Goal: Task Accomplishment & Management: Use online tool/utility

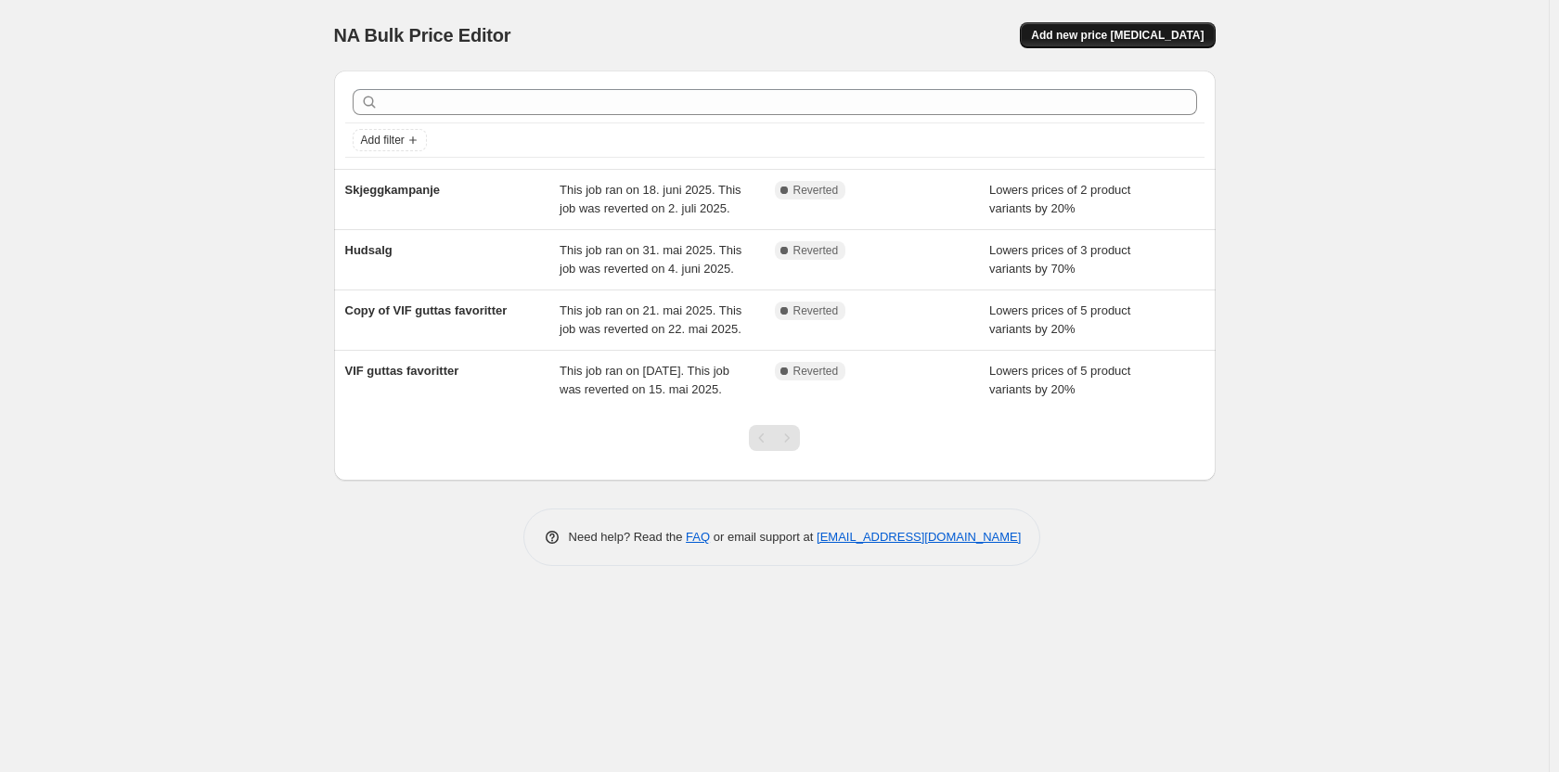
click at [1096, 27] on button "Add new price [MEDICAL_DATA]" at bounding box center [1117, 35] width 195 height 26
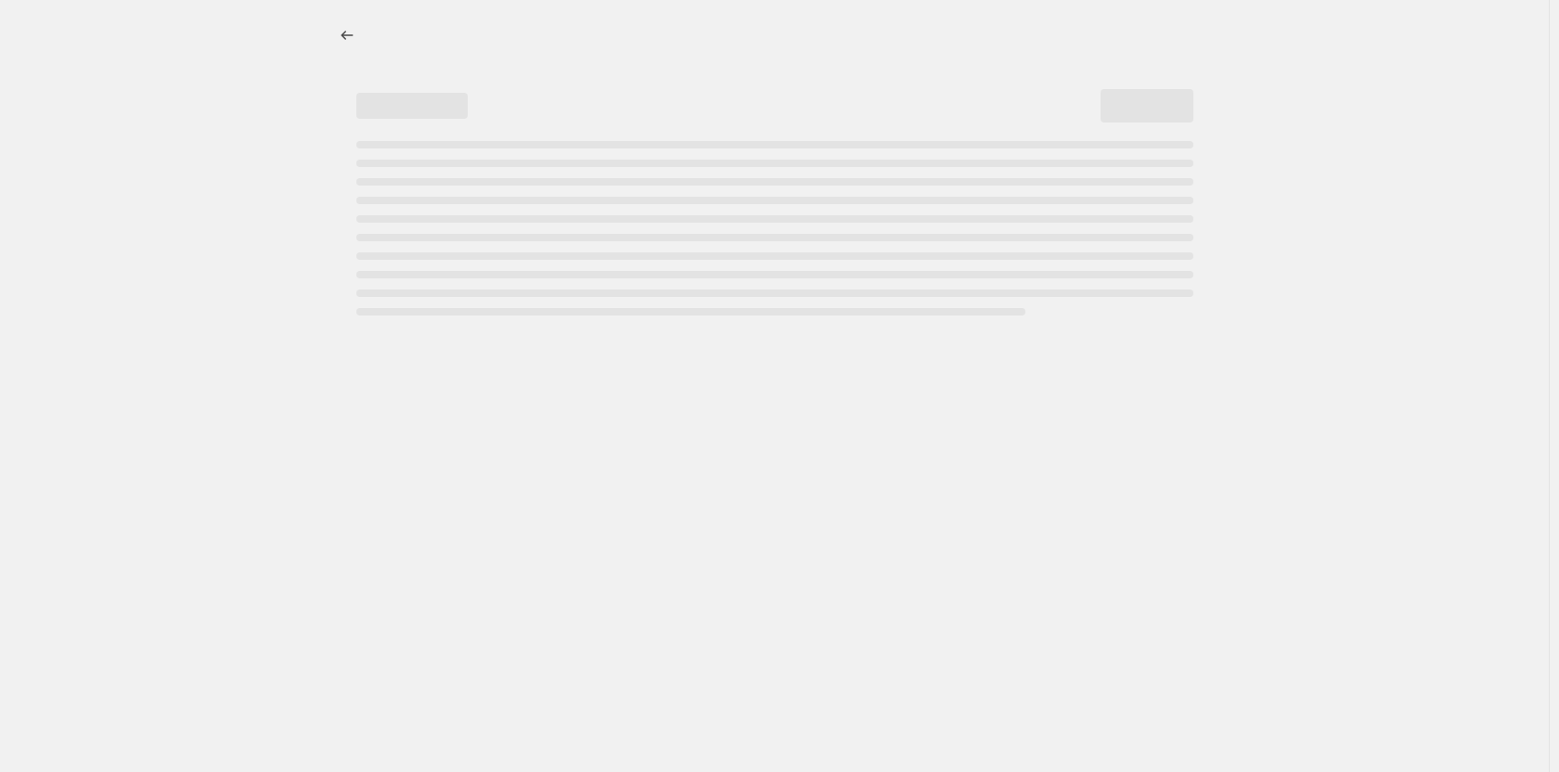
select select "percentage"
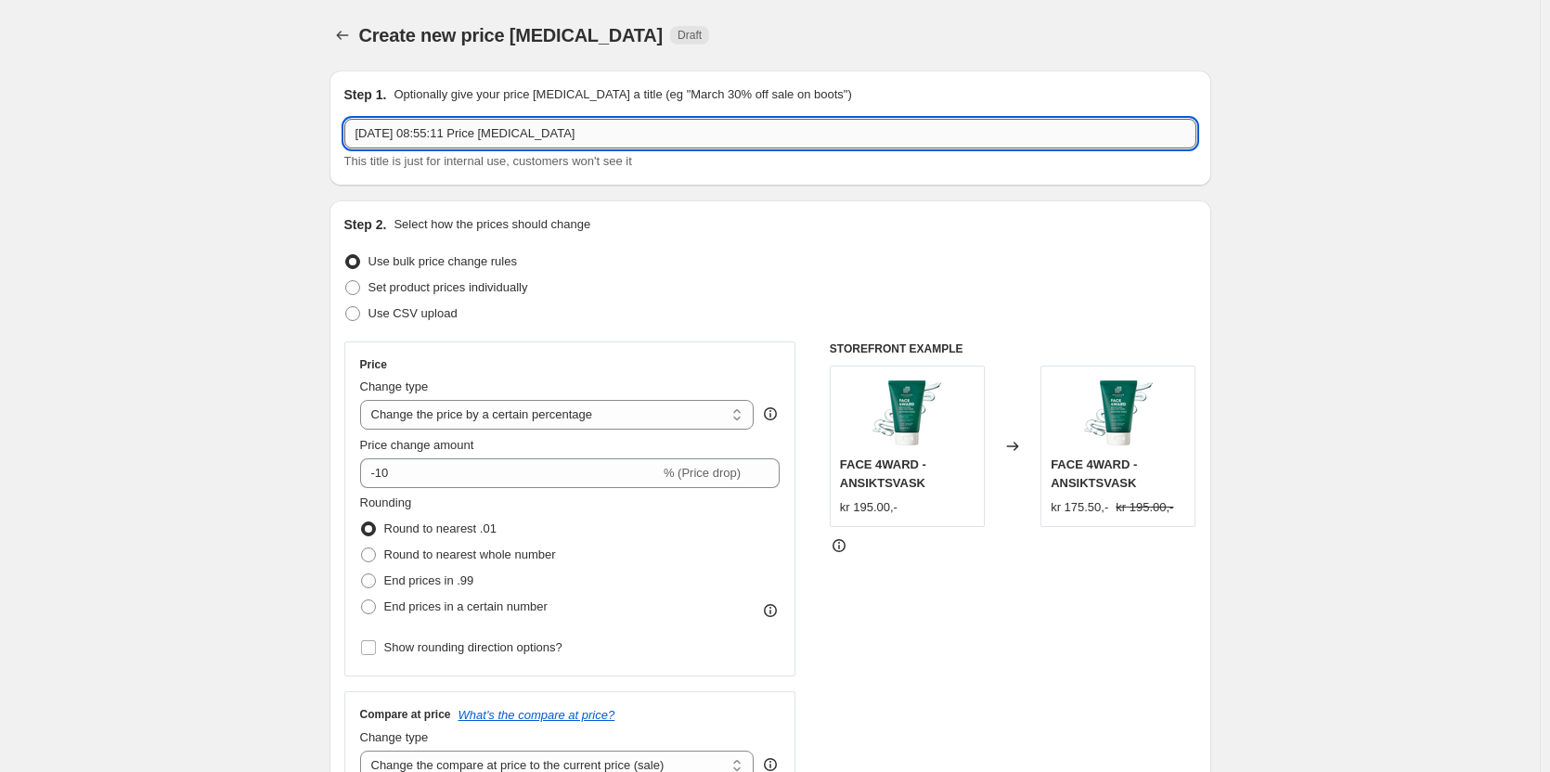
click at [440, 137] on input "27. aug. 2025, 08:55:11 Price change job" at bounding box center [770, 134] width 852 height 30
type input "Face4ward 25%"
click at [508, 471] on input "-10" at bounding box center [510, 473] width 300 height 30
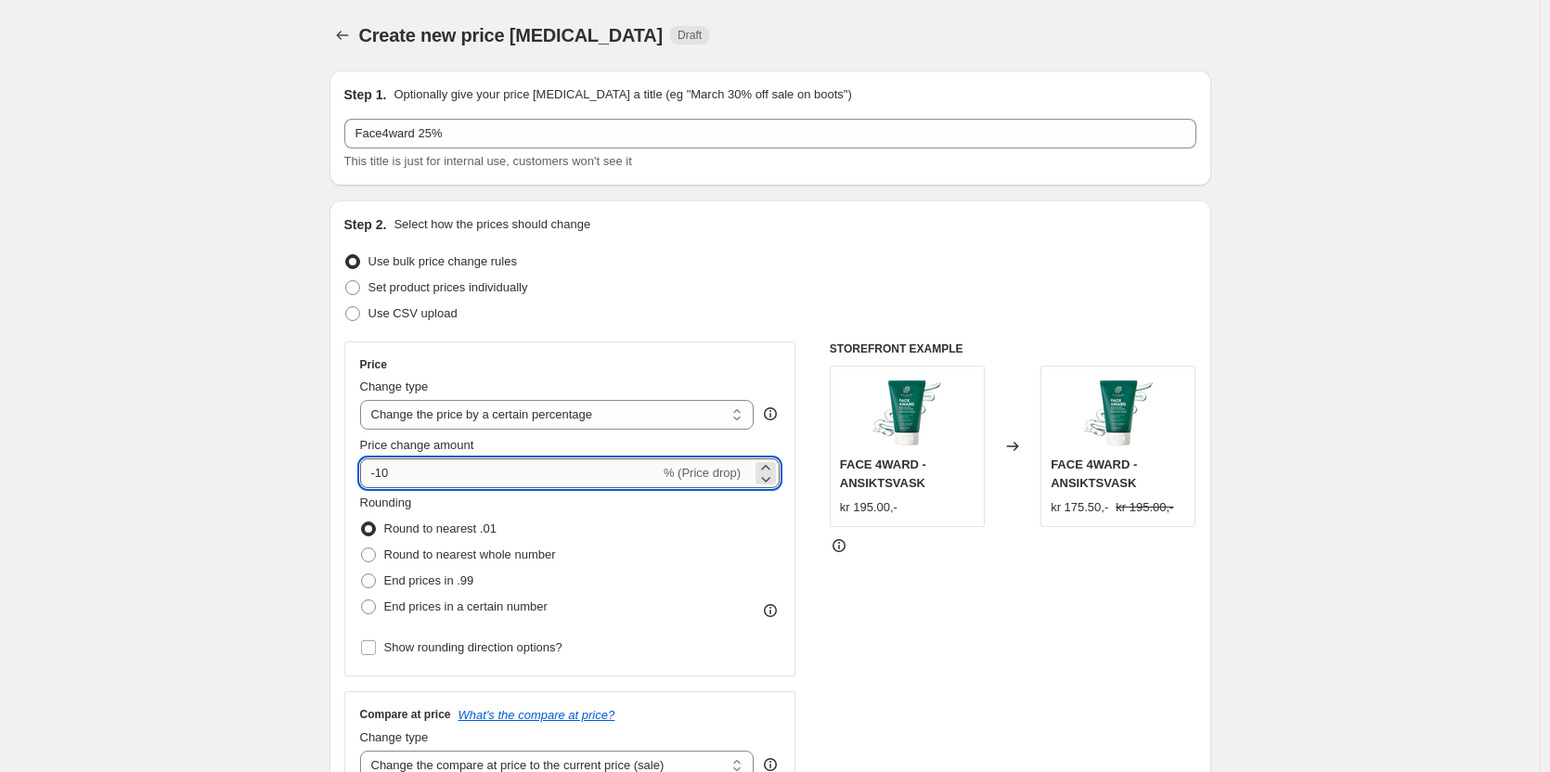
click at [508, 470] on input "-10" at bounding box center [510, 473] width 300 height 30
type input "-1"
type input "-25"
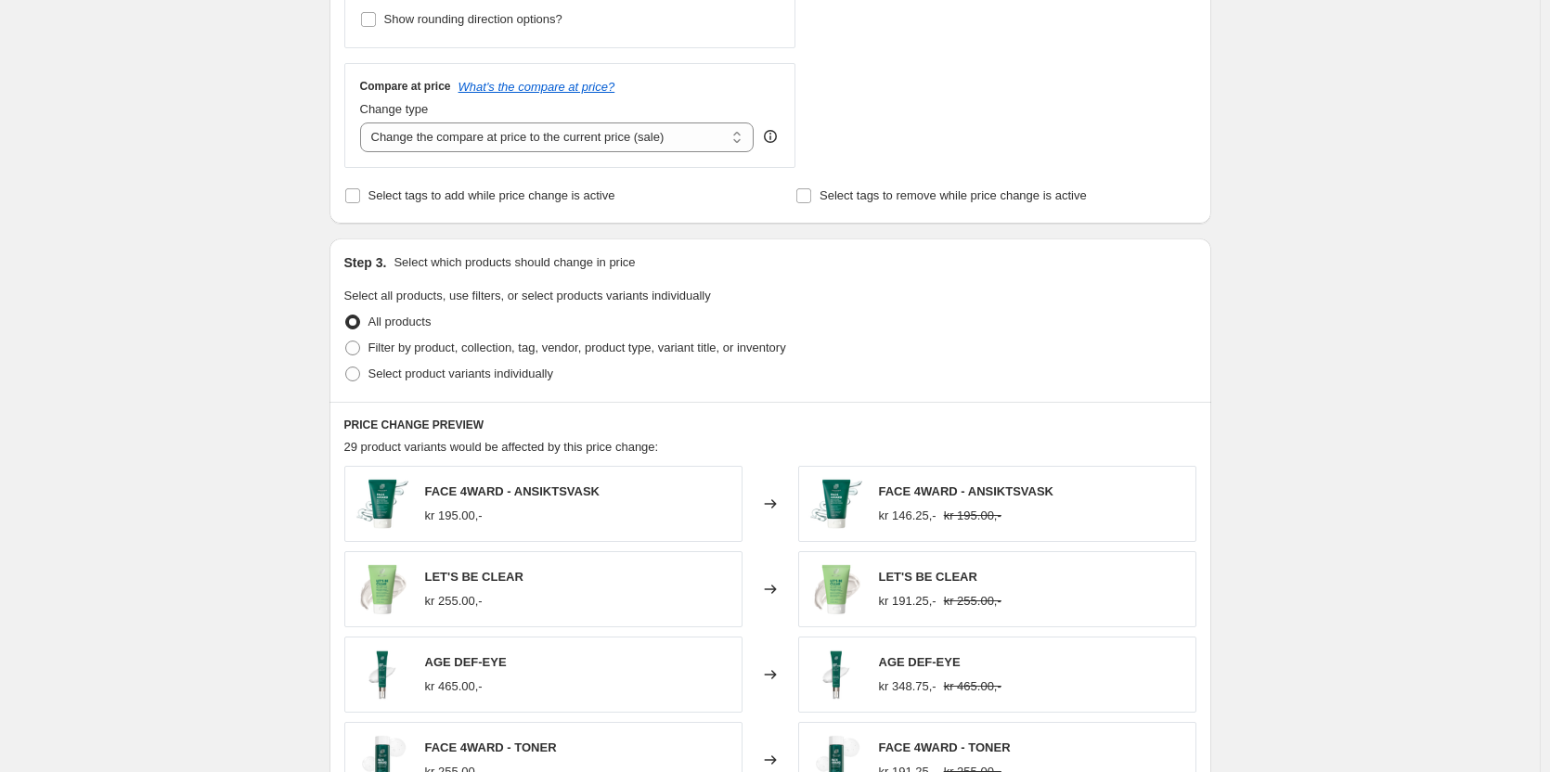
scroll to position [650, 0]
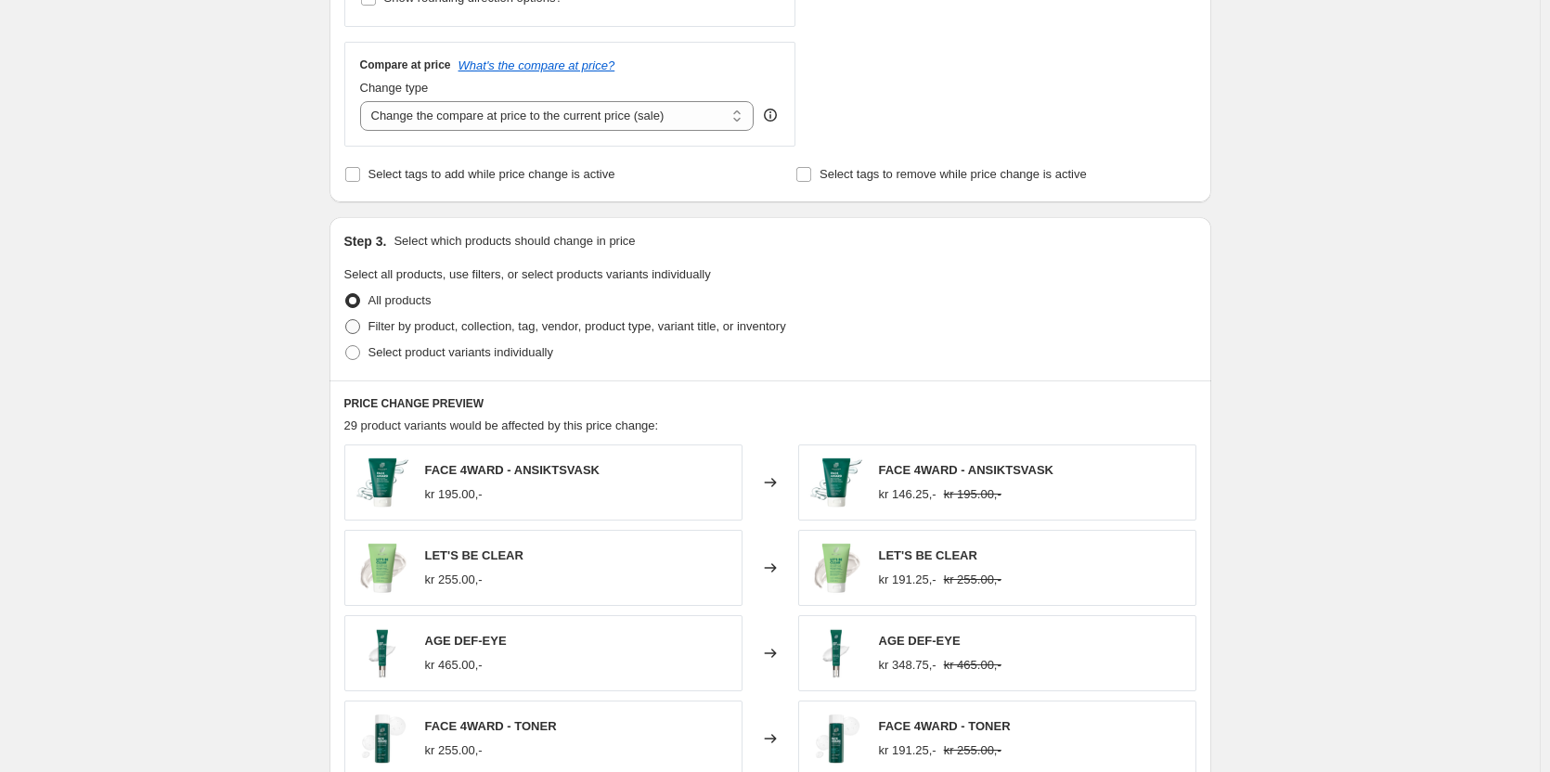
click at [360, 332] on span at bounding box center [352, 326] width 15 height 15
click at [346, 320] on input "Filter by product, collection, tag, vendor, product type, variant title, or inv…" at bounding box center [345, 319] width 1 height 1
radio input "true"
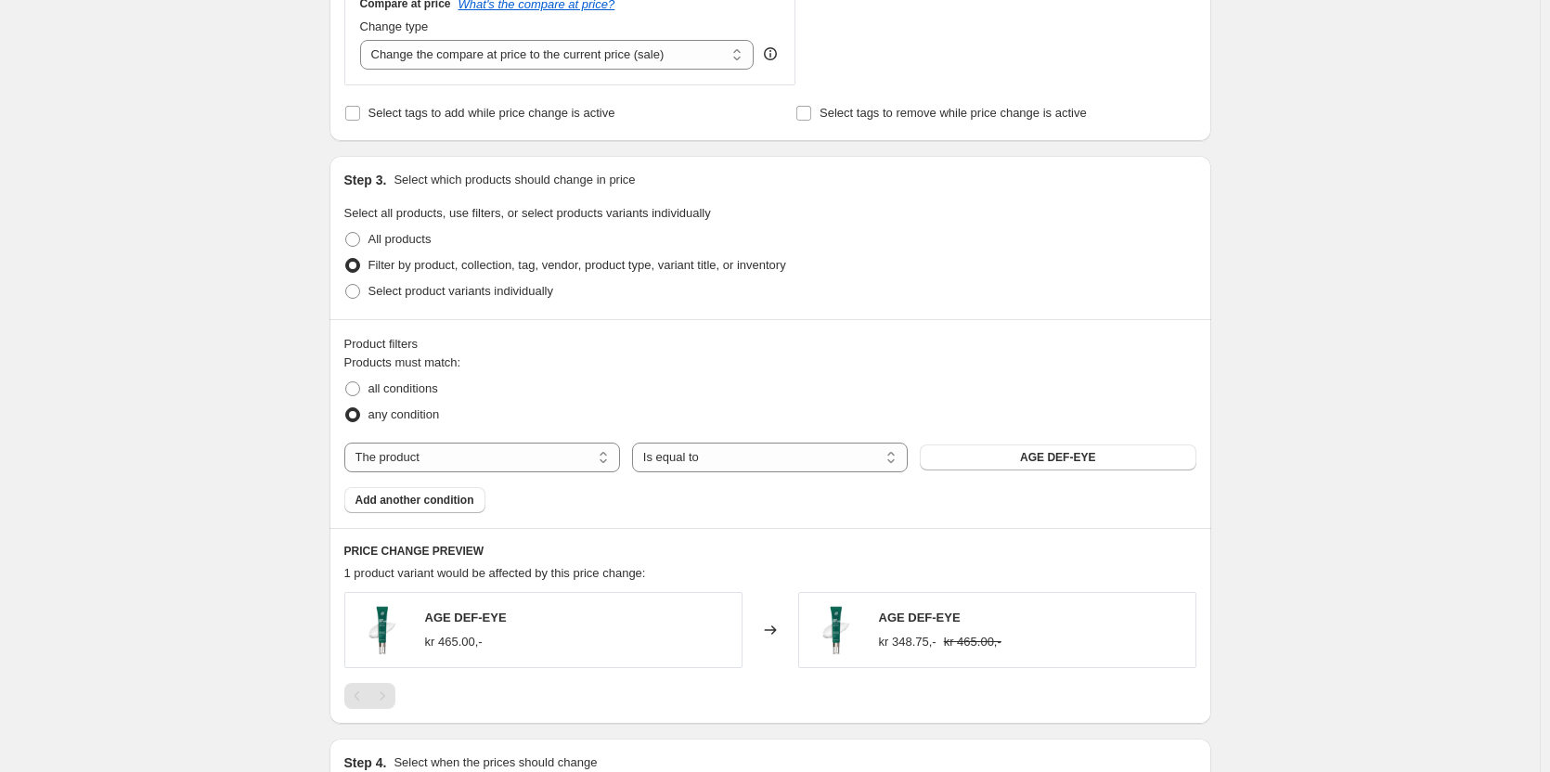
scroll to position [742, 0]
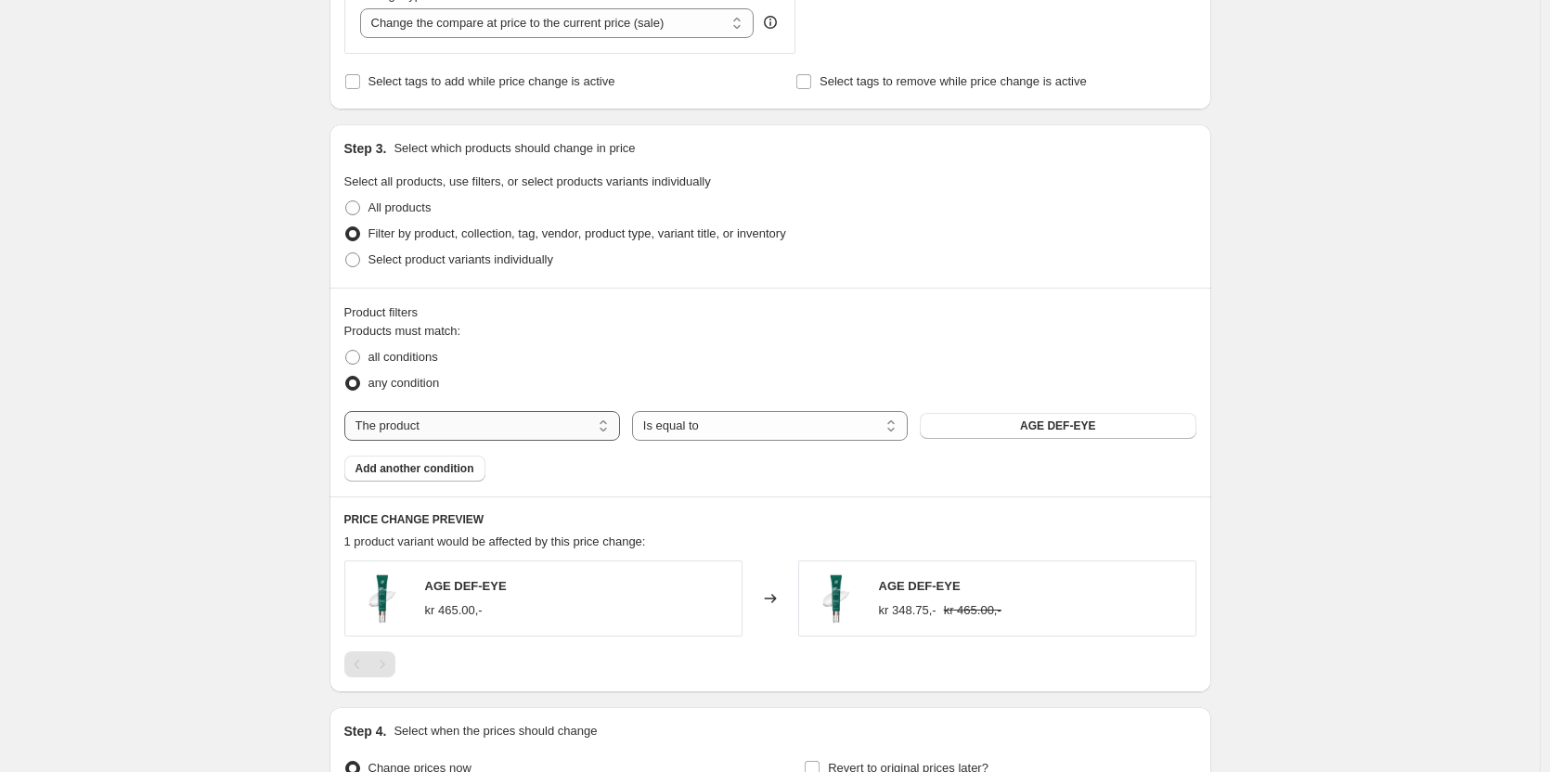
click at [536, 425] on select "The product The product's collection The product's tag The product's vendor The…" at bounding box center [482, 426] width 276 height 30
select select "collection"
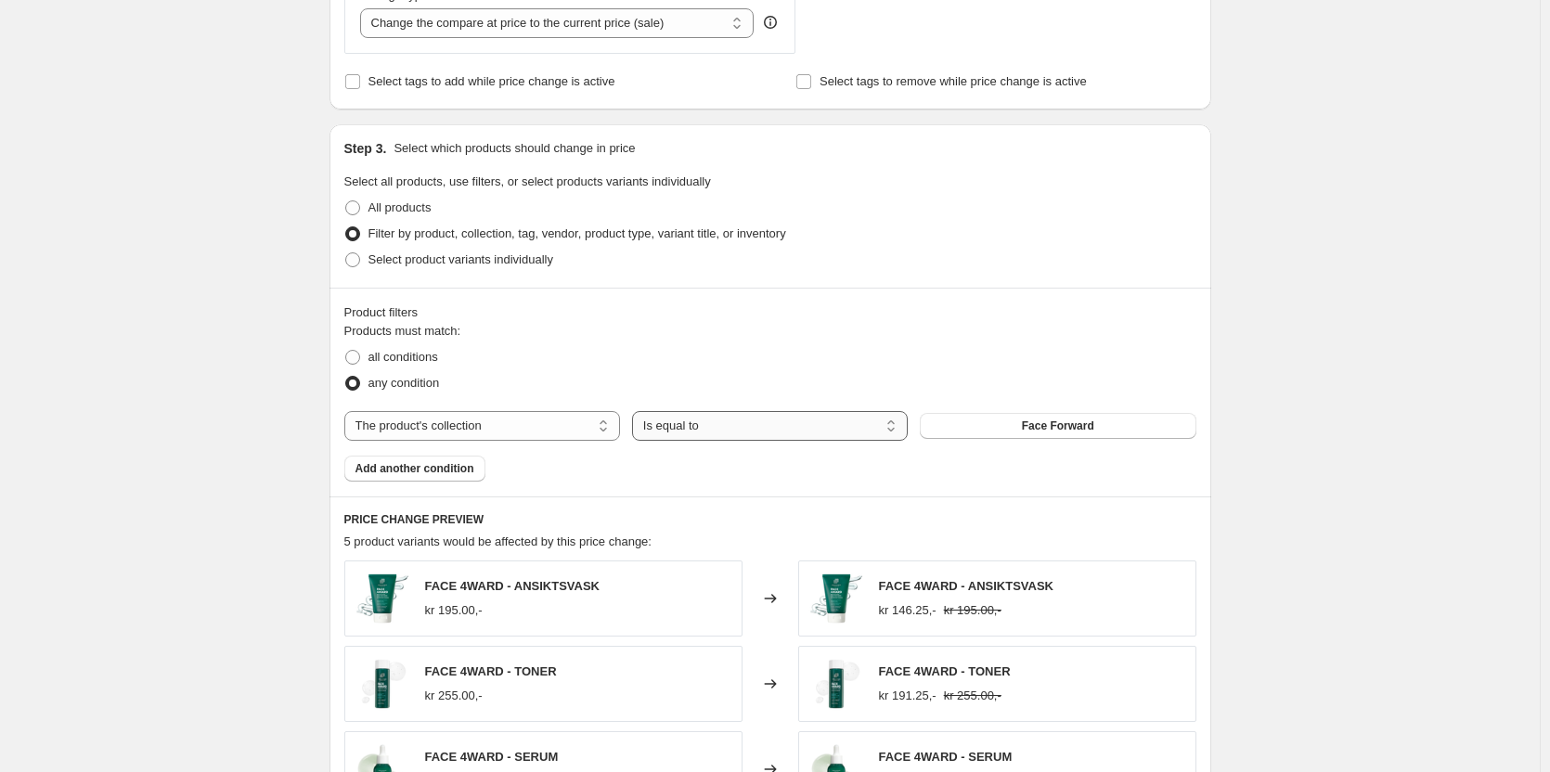
click at [807, 428] on select "Is equal to Is not equal to" at bounding box center [770, 426] width 276 height 30
click at [1037, 424] on span "Face Forward" at bounding box center [1058, 425] width 72 height 15
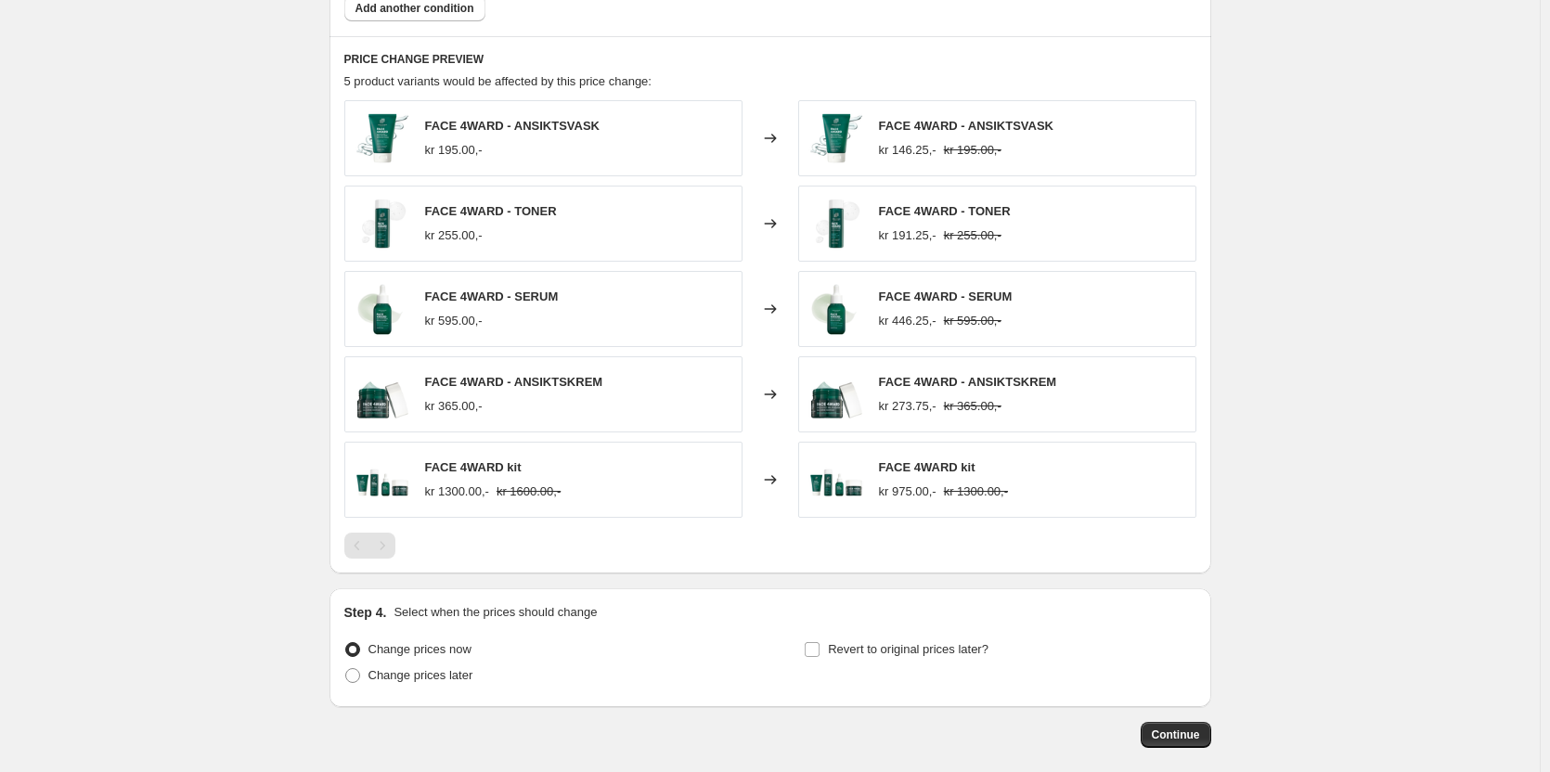
scroll to position [1293, 0]
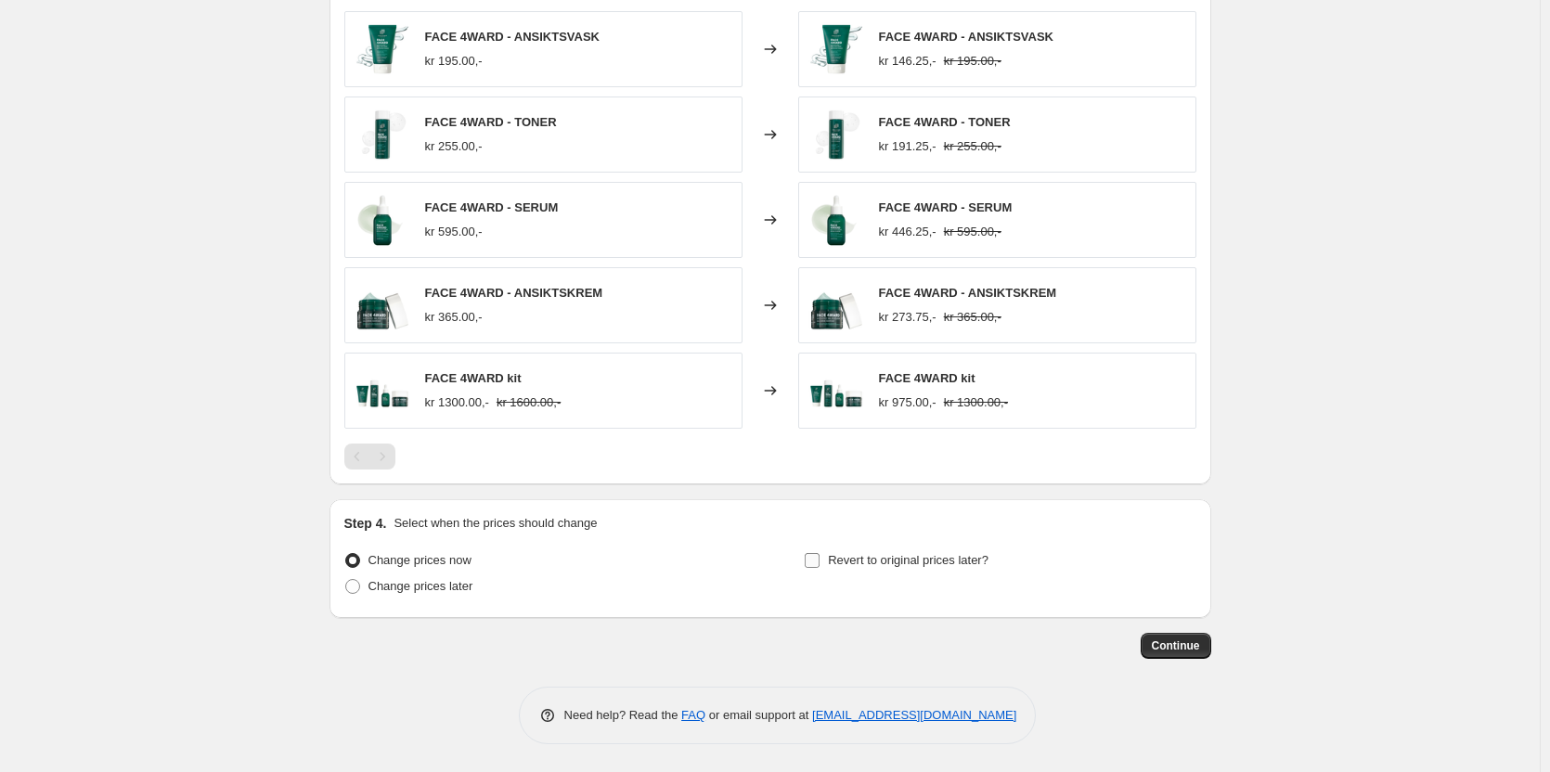
click at [820, 562] on span at bounding box center [812, 560] width 17 height 17
click at [819, 562] on input "Revert to original prices later?" at bounding box center [811, 560] width 15 height 15
checkbox input "true"
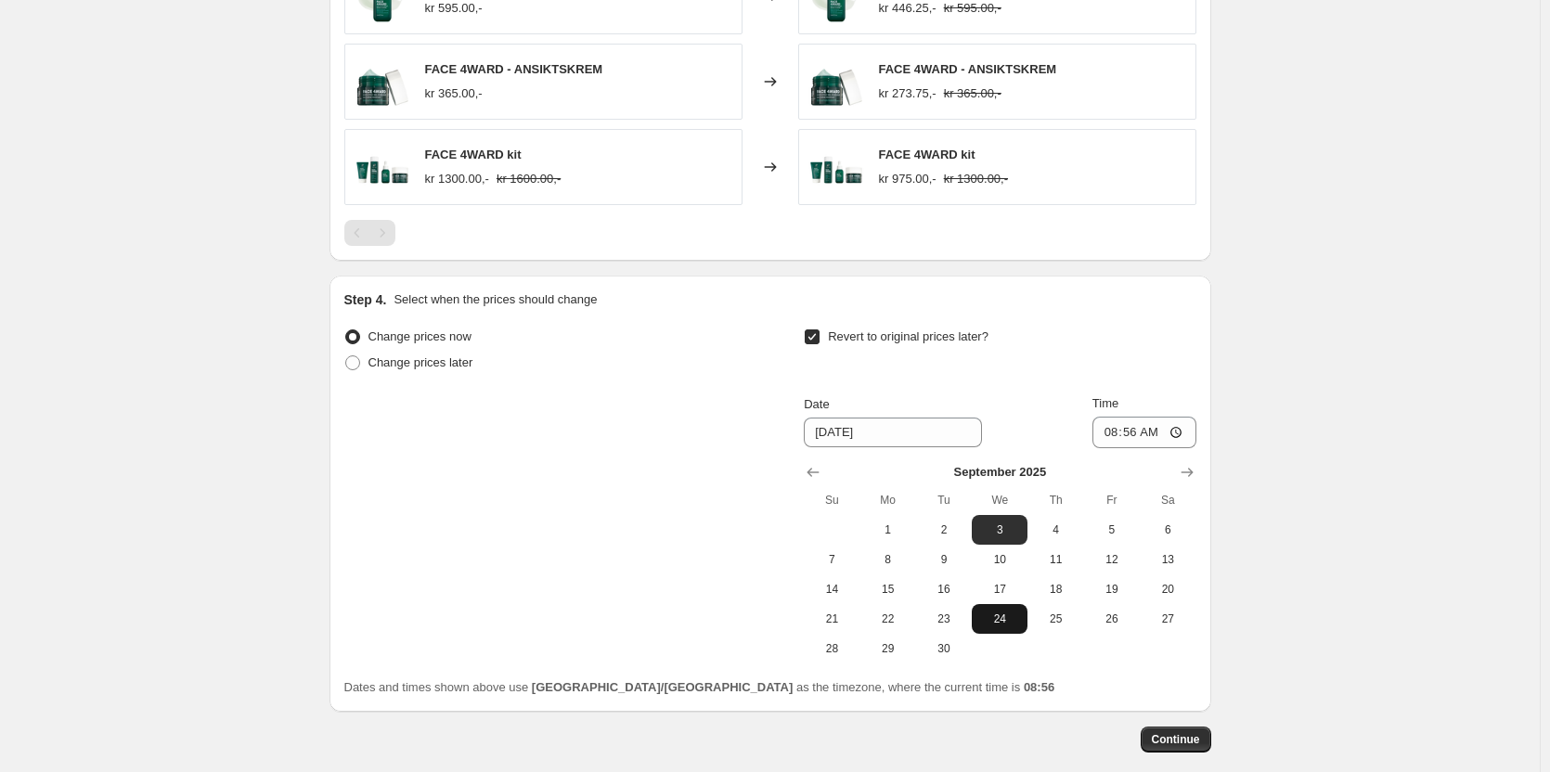
scroll to position [1571, 0]
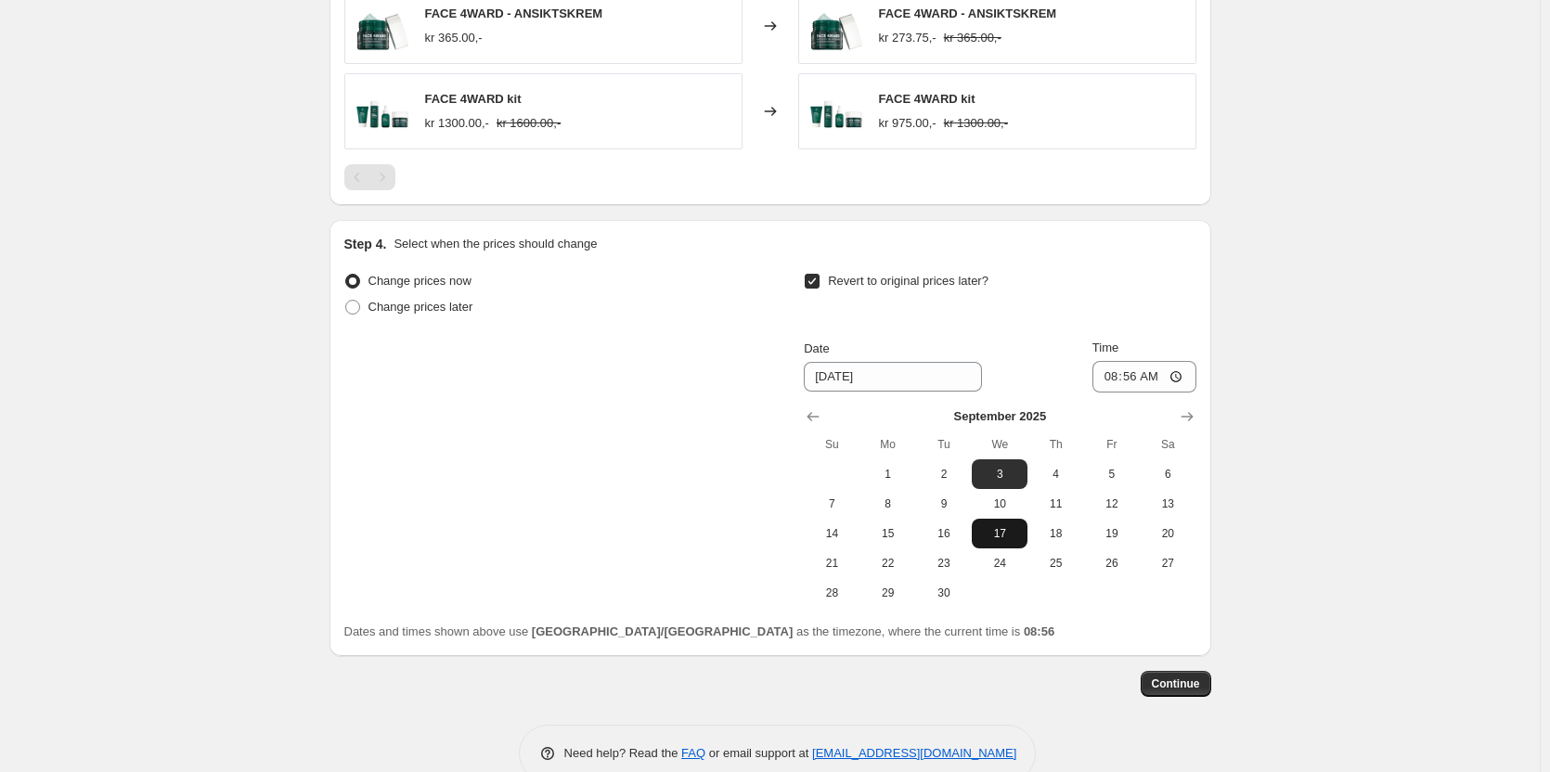
click at [1000, 544] on button "17" at bounding box center [1000, 534] width 56 height 30
drag, startPoint x: 1067, startPoint y: 542, endPoint x: 1123, endPoint y: 464, distance: 95.8
click at [1067, 541] on button "18" at bounding box center [1055, 534] width 56 height 30
type input "9/18/2025"
click at [1138, 374] on input "08:56" at bounding box center [1144, 377] width 104 height 32
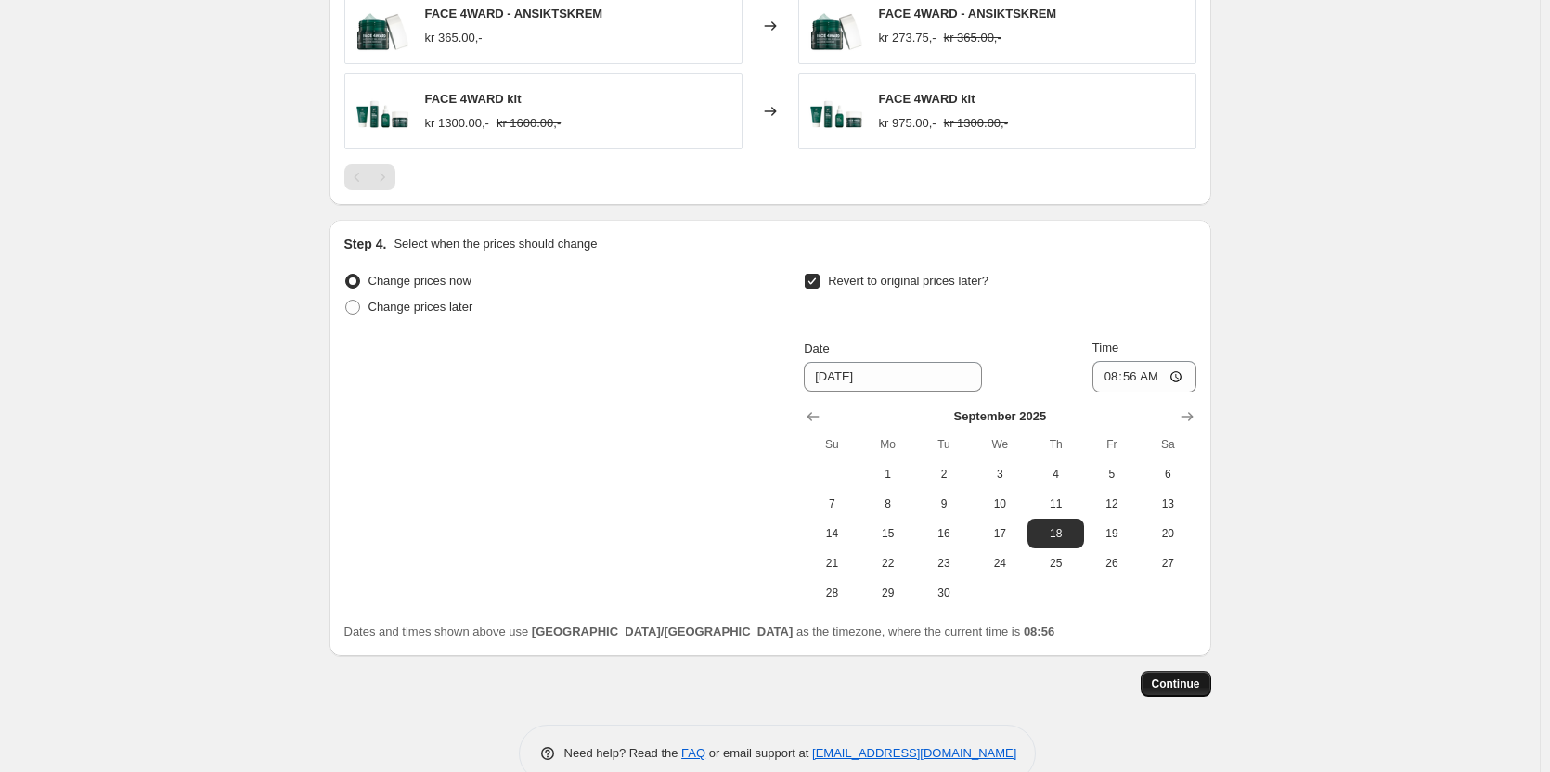
click at [1195, 686] on span "Continue" at bounding box center [1176, 683] width 48 height 15
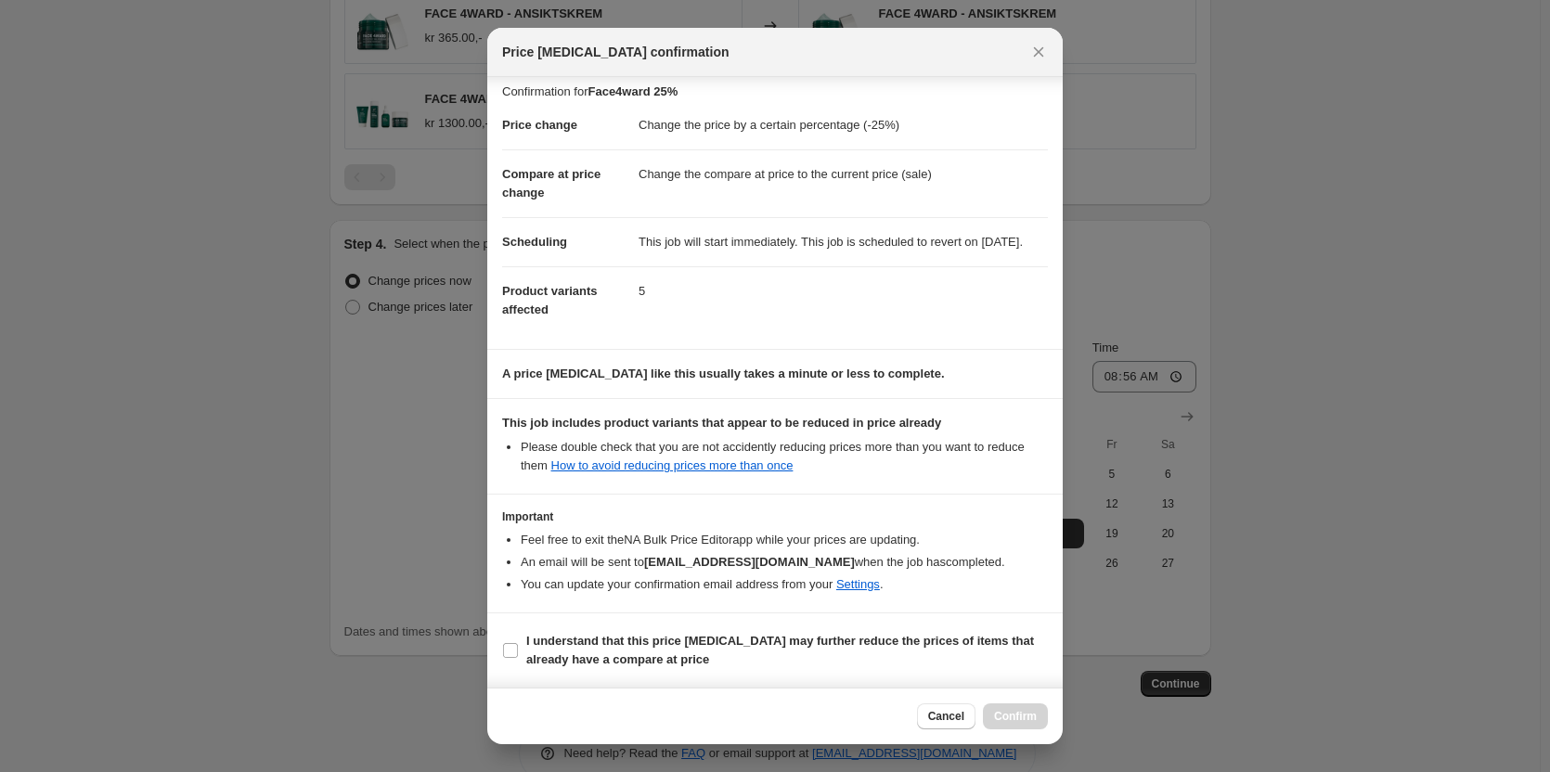
scroll to position [28, 0]
click at [587, 650] on span "I understand that this price change job may further reduce the prices of items …" at bounding box center [786, 650] width 521 height 37
click at [518, 650] on input "I understand that this price change job may further reduce the prices of items …" at bounding box center [510, 650] width 15 height 15
checkbox input "true"
click at [1030, 712] on span "Confirm" at bounding box center [1015, 716] width 43 height 15
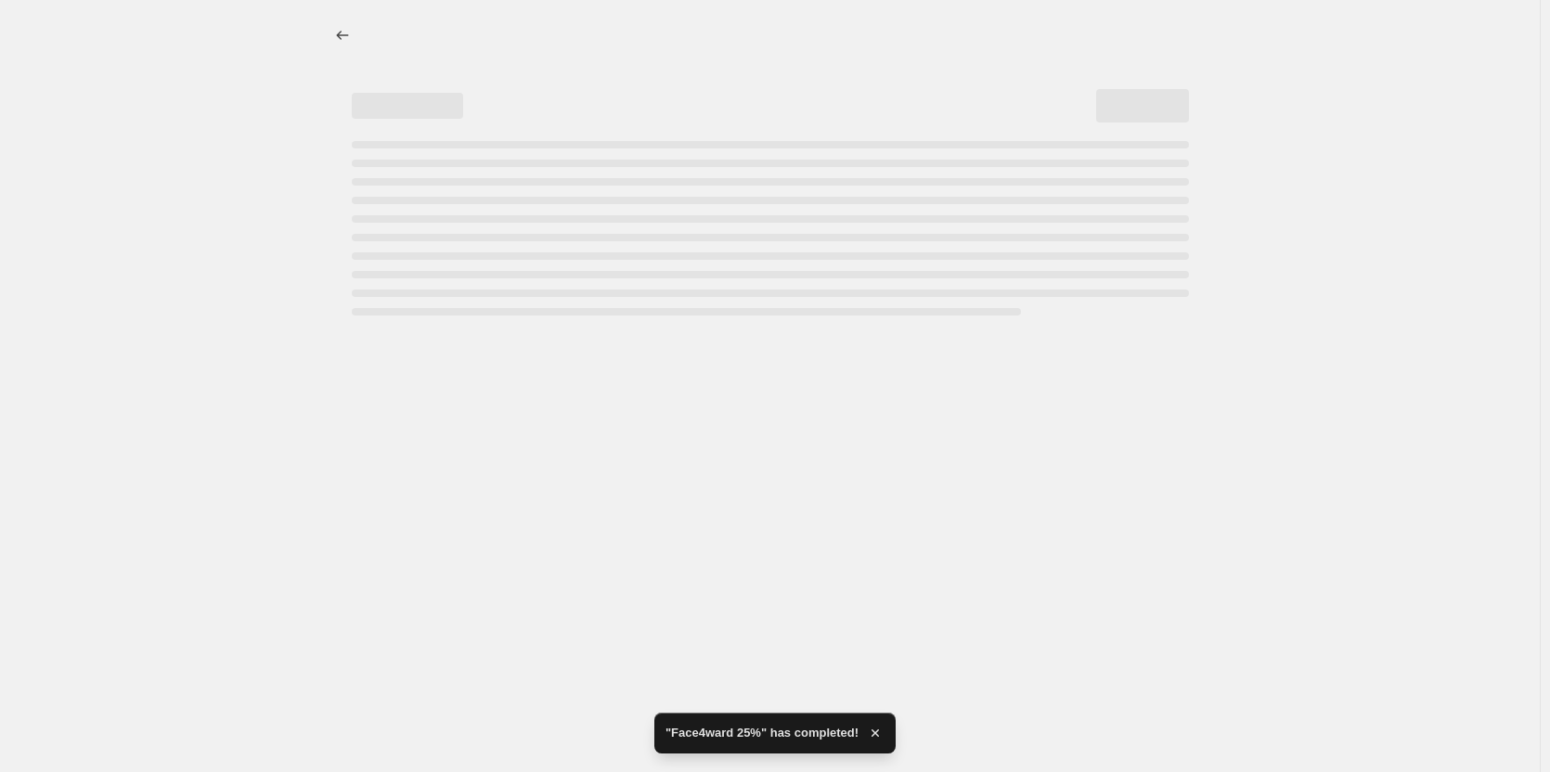
select select "percentage"
select select "collection"
